Goal: Participate in discussion: Engage in conversation with other users on a specific topic

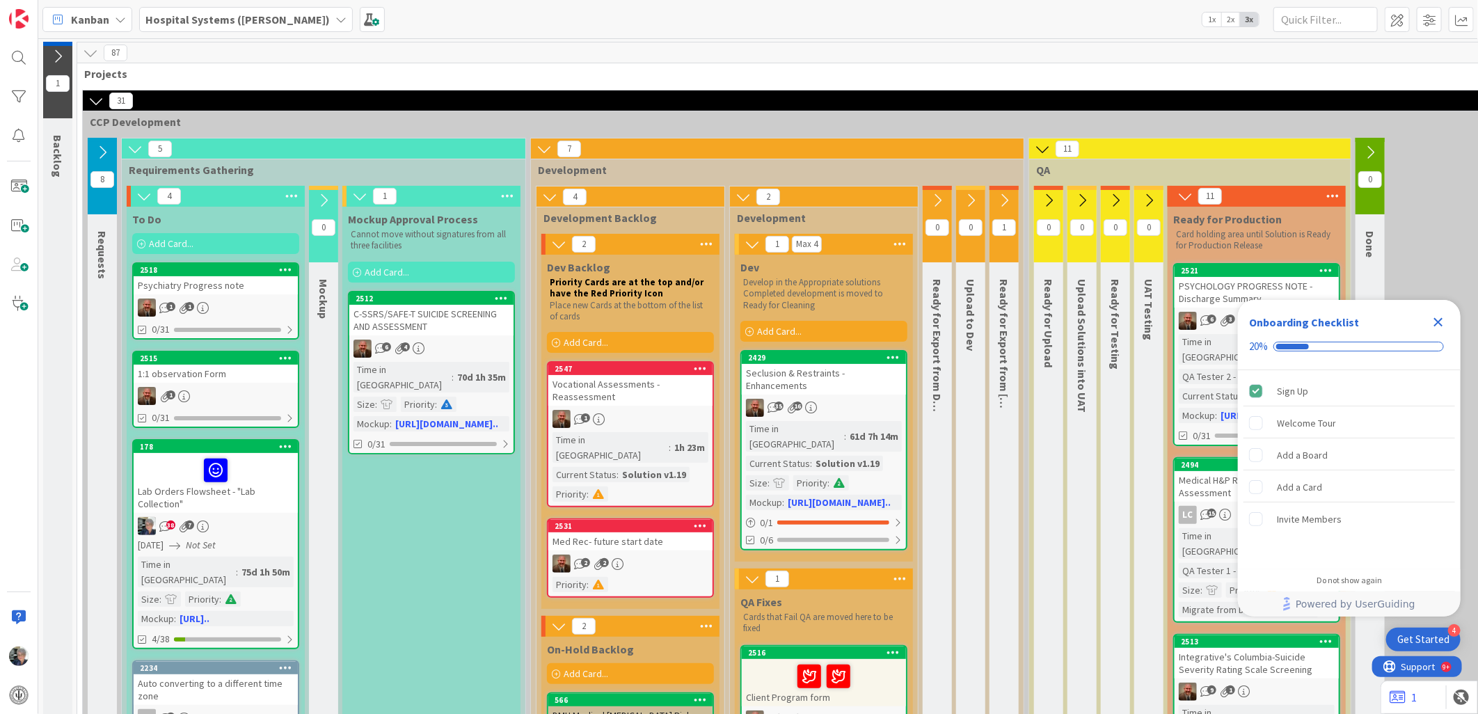
scroll to position [232, 0]
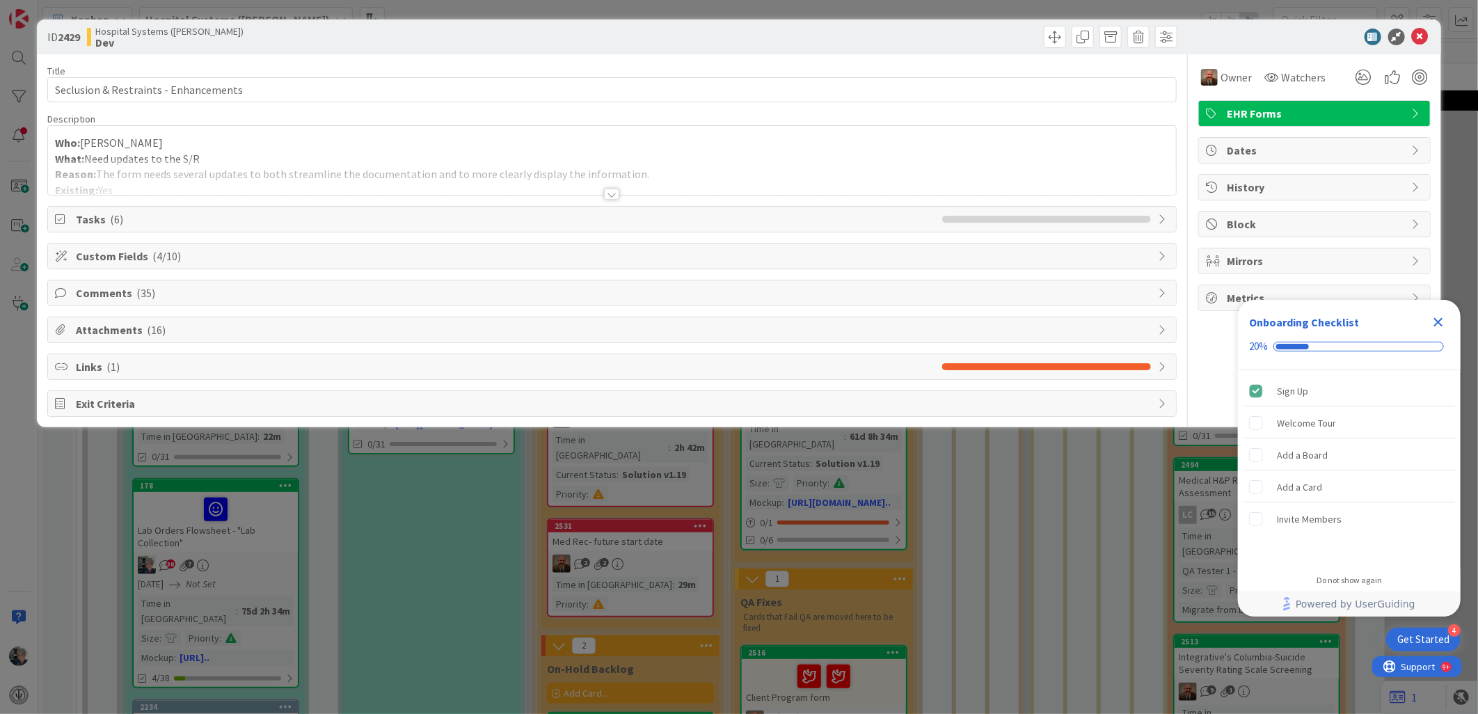
click at [613, 191] on div at bounding box center [611, 194] width 15 height 11
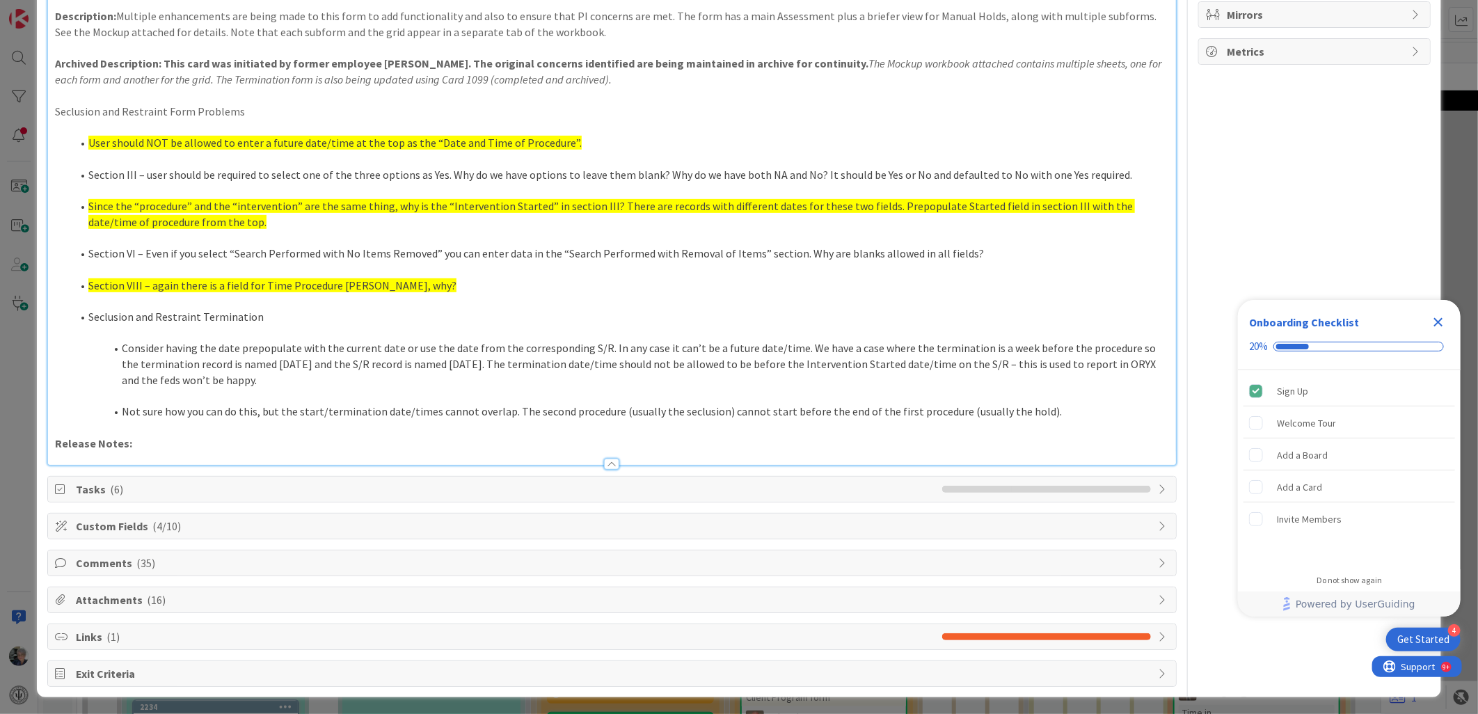
scroll to position [251, 0]
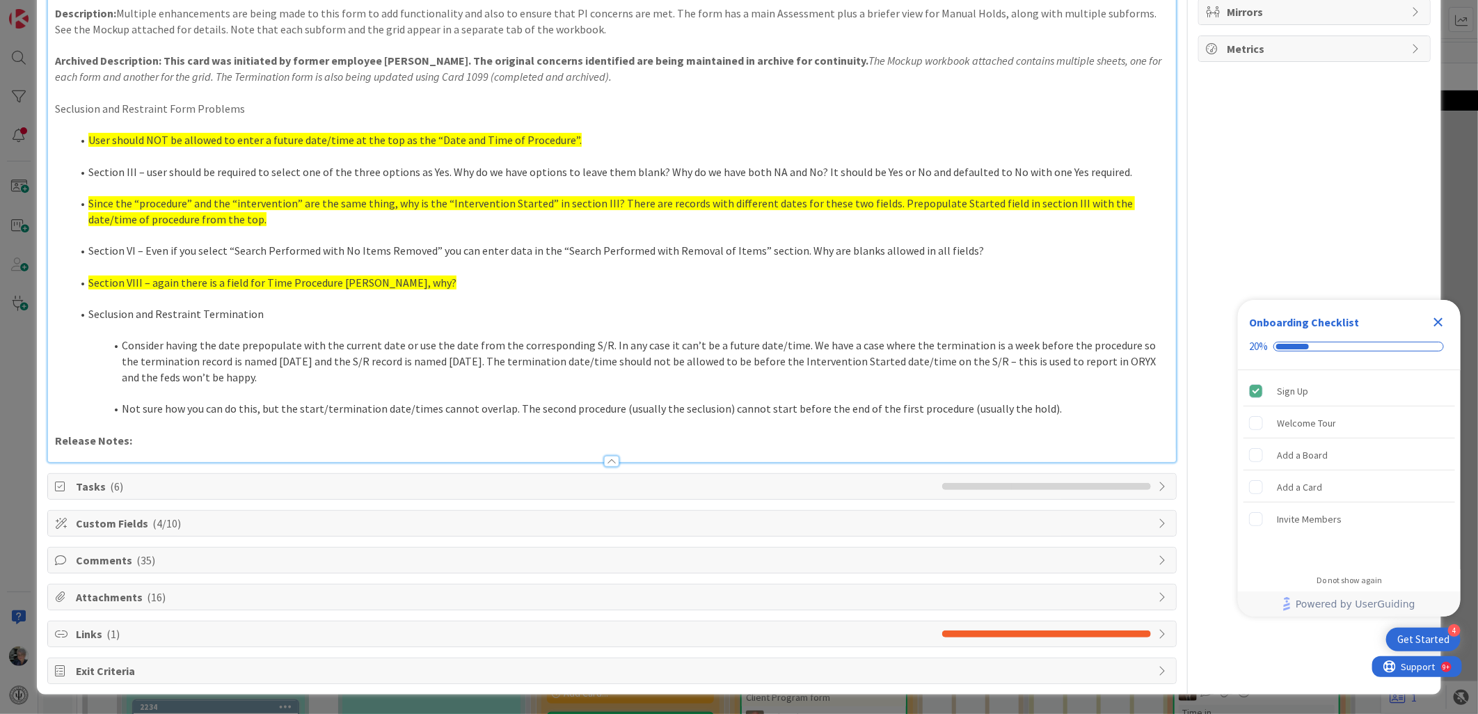
click at [102, 557] on span "Comments ( 35 )" at bounding box center [613, 560] width 1075 height 17
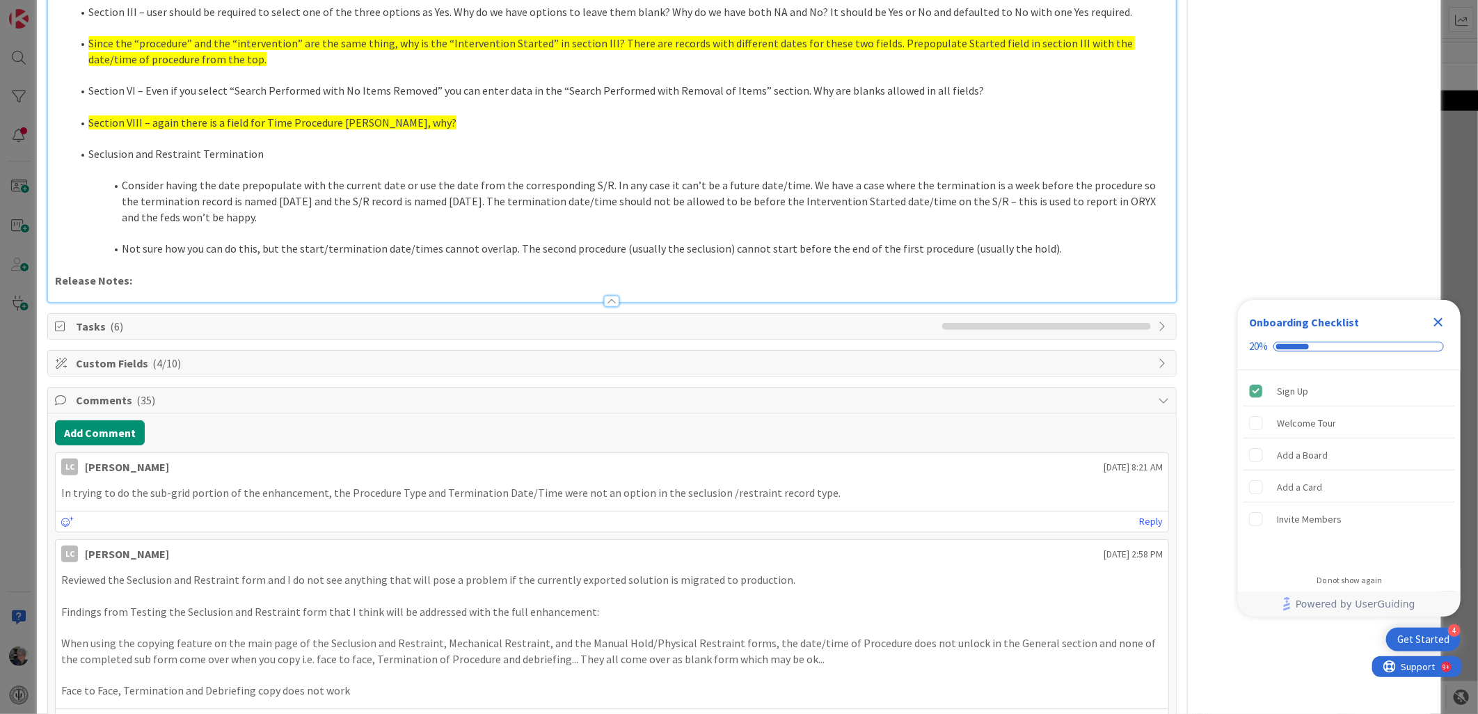
scroll to position [464, 0]
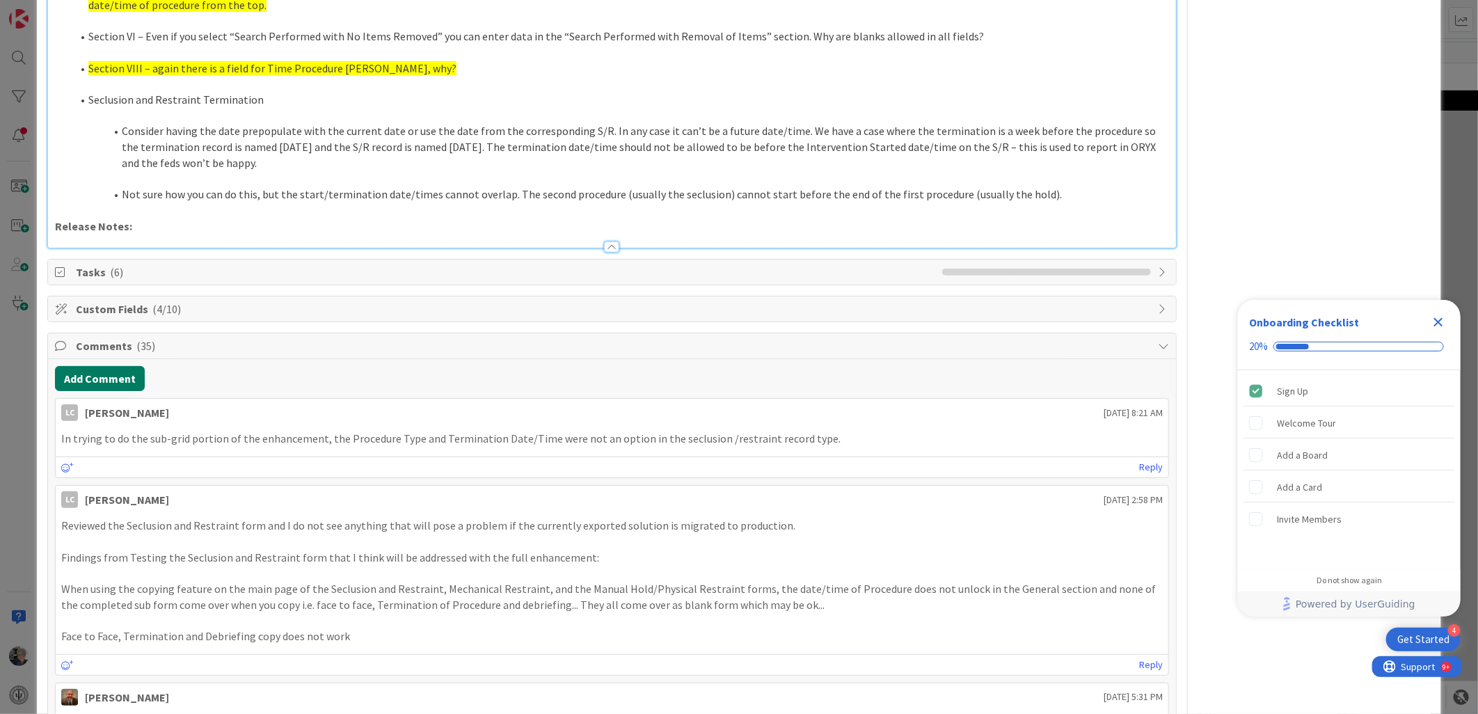
click at [95, 372] on button "Add Comment" at bounding box center [100, 378] width 90 height 25
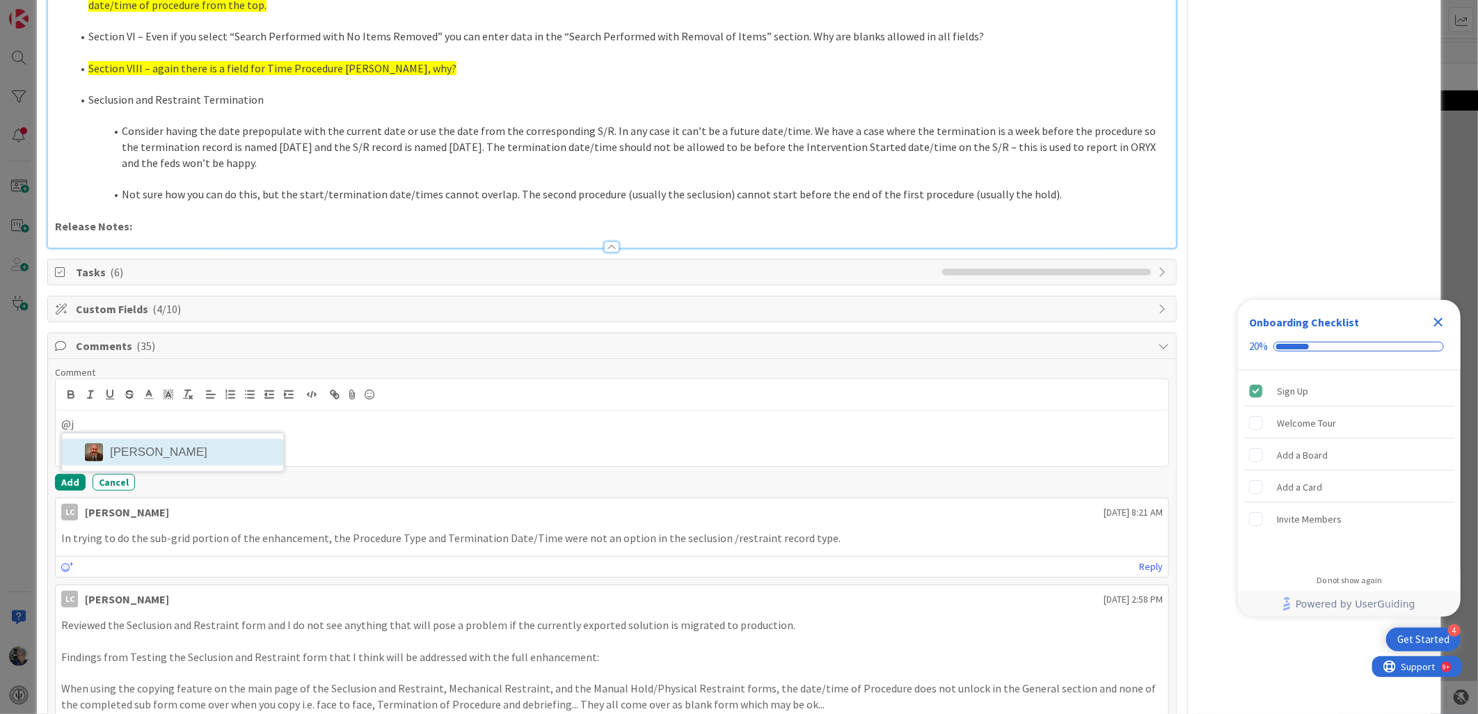
click at [159, 445] on li "Jamie Swindall" at bounding box center [172, 452] width 221 height 26
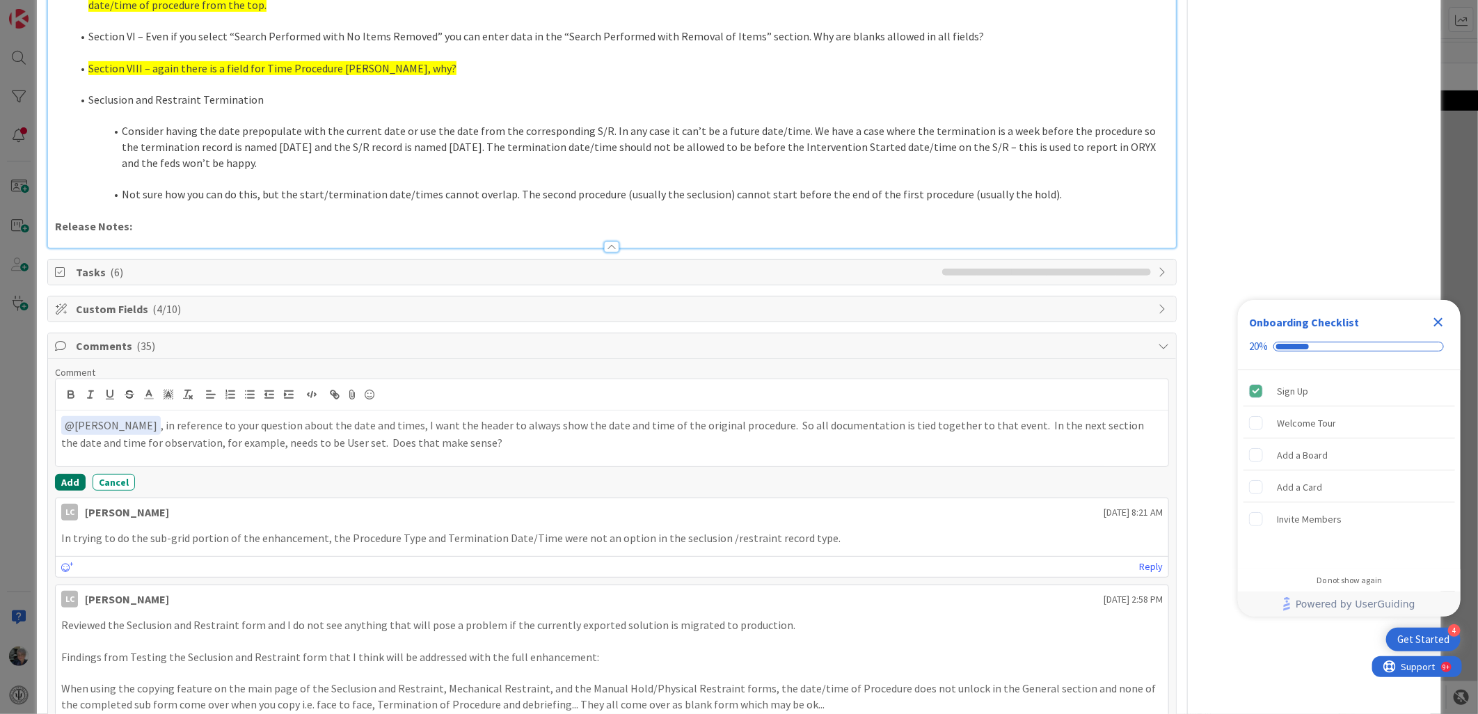
click at [68, 480] on button "Add" at bounding box center [70, 482] width 31 height 17
